Goal: Information Seeking & Learning: Learn about a topic

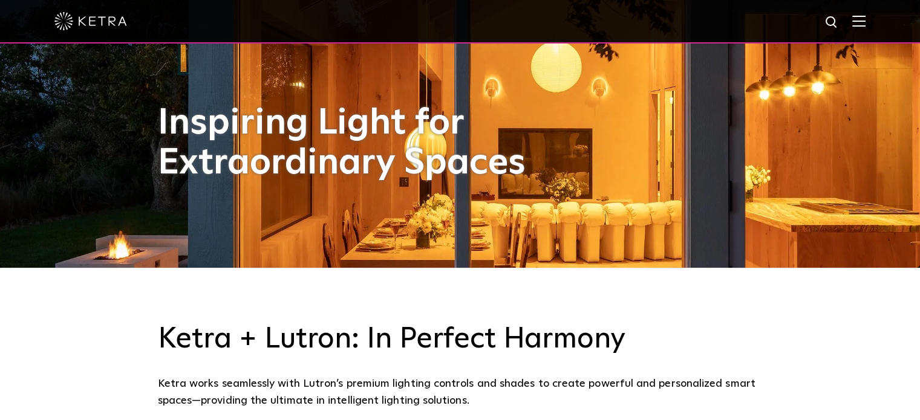
scroll to position [181, 0]
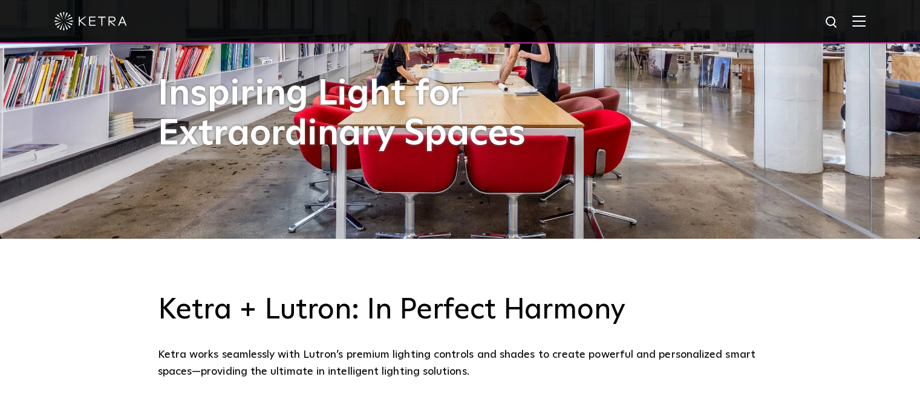
click at [200, 169] on div "Inspiring Light for Extraordinary Spaces" at bounding box center [354, 123] width 393 height 98
click at [91, 379] on div "[PERSON_NAME] + Lutron: In Perfect Harmony [PERSON_NAME] works seamlessly with …" at bounding box center [460, 337] width 920 height 196
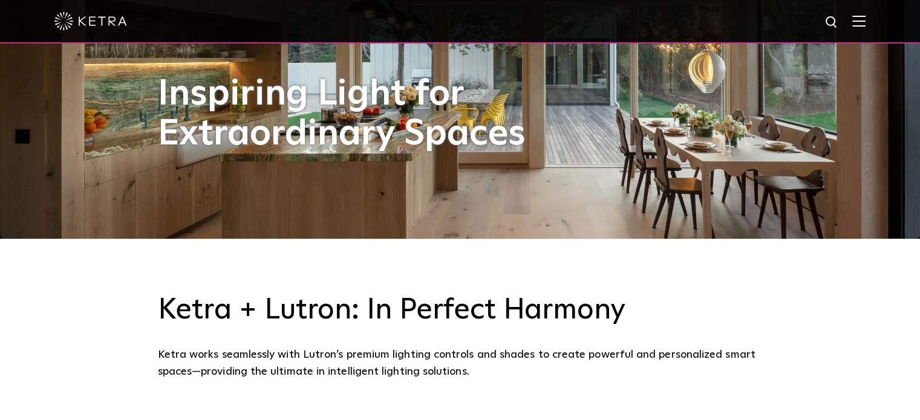
click at [865, 19] on img at bounding box center [858, 20] width 13 height 11
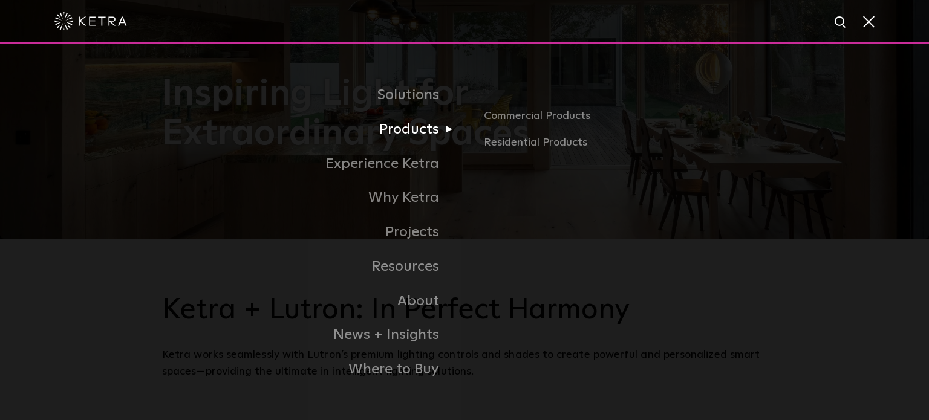
click at [411, 130] on link "Products" at bounding box center [313, 129] width 302 height 34
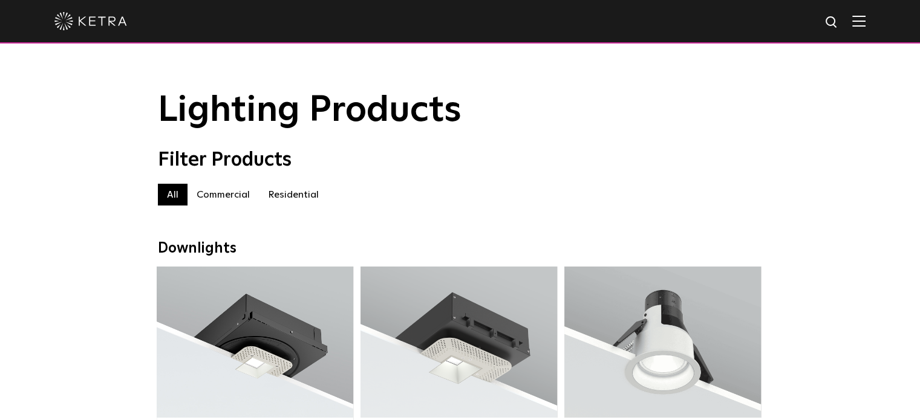
click at [288, 195] on label "Residential" at bounding box center [293, 195] width 69 height 22
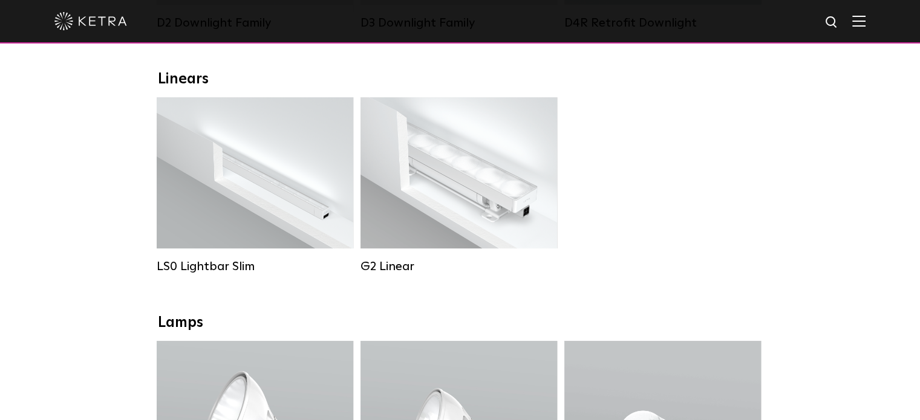
scroll to position [423, 0]
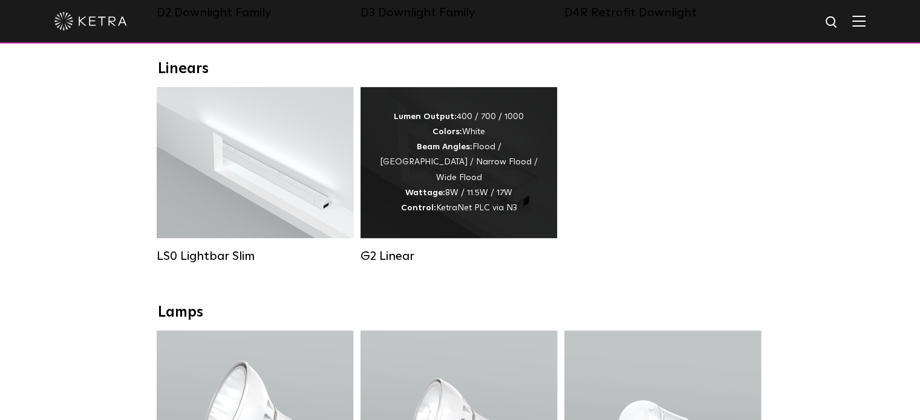
click at [466, 189] on div "Lumen Output: 400 / 700 / 1000 Colors: White Beam Angles: Flood / Graze / Narro…" at bounding box center [458, 162] width 160 height 106
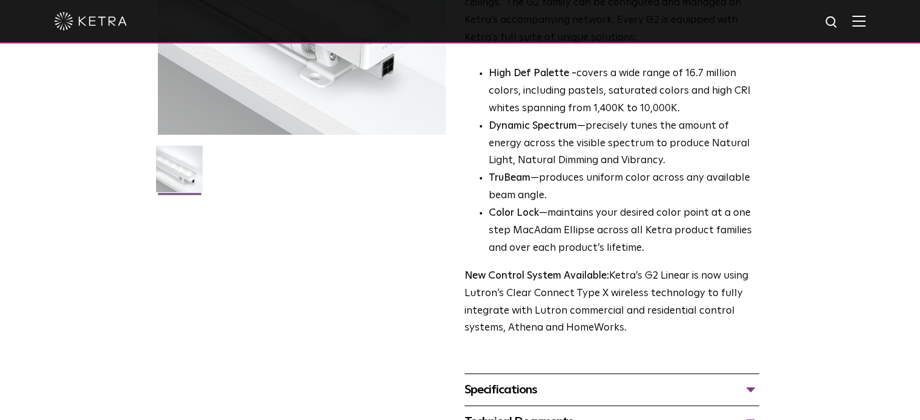
scroll to position [544, 0]
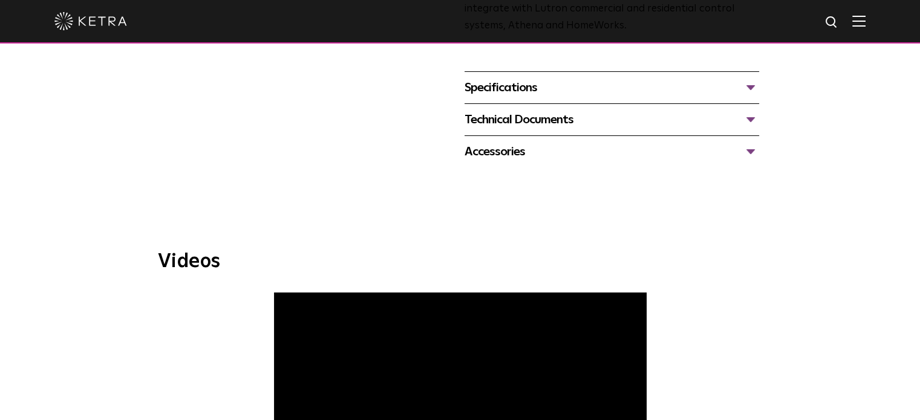
click at [490, 84] on div "Specifications" at bounding box center [611, 87] width 294 height 19
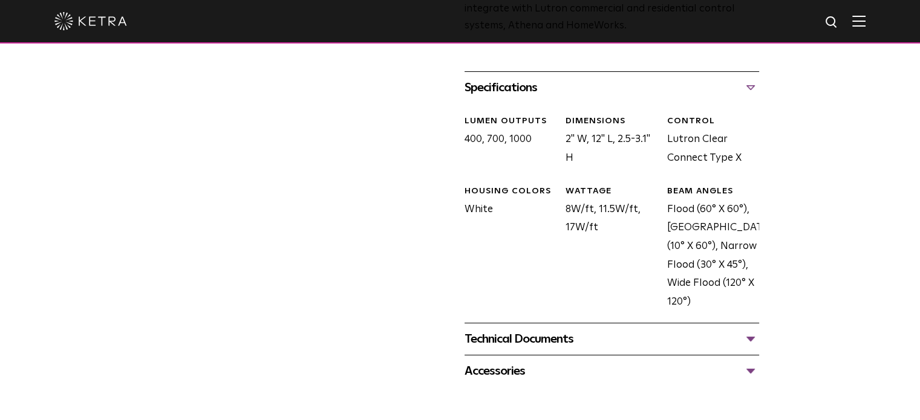
click at [558, 336] on div "Technical Documents" at bounding box center [611, 338] width 294 height 19
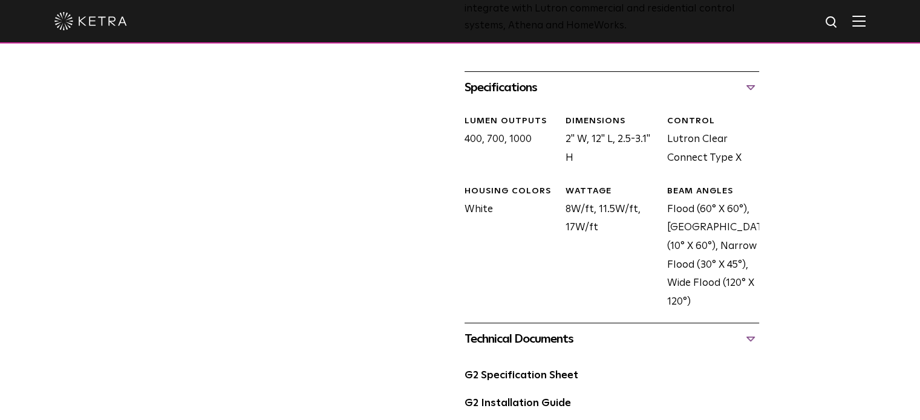
scroll to position [786, 0]
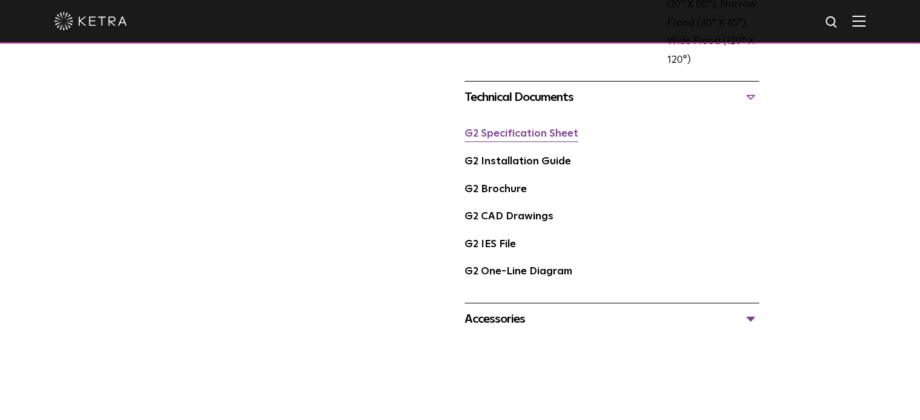
click at [530, 134] on link "G2 Specification Sheet" at bounding box center [521, 134] width 114 height 10
